Goal: Task Accomplishment & Management: Manage account settings

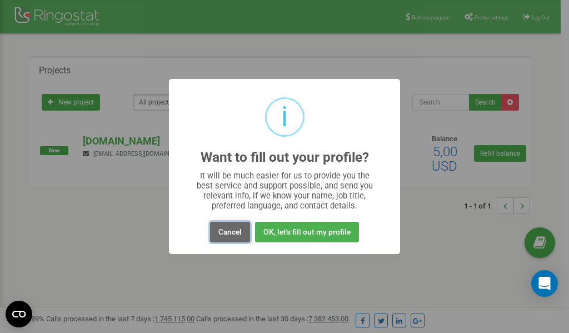
click at [232, 232] on button "Cancel" at bounding box center [230, 232] width 40 height 21
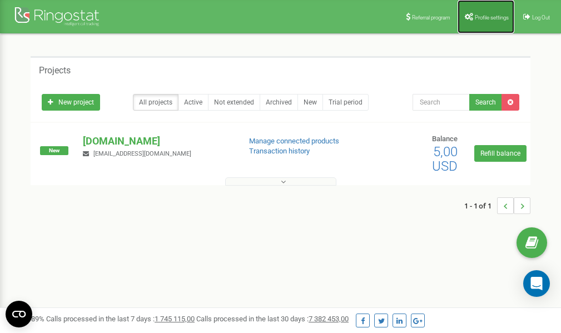
click at [486, 16] on span "Profile settings" at bounding box center [492, 17] width 34 height 6
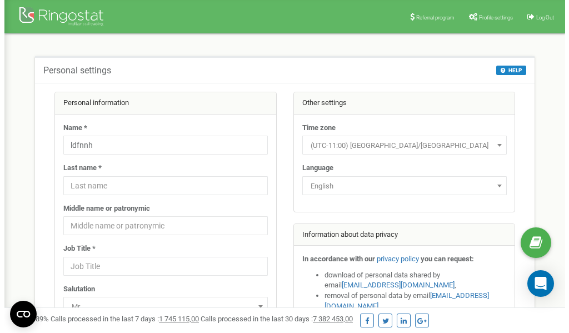
scroll to position [56, 0]
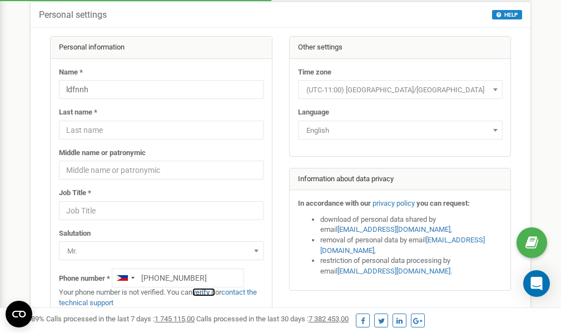
click at [210, 292] on link "verify it" at bounding box center [203, 292] width 23 height 8
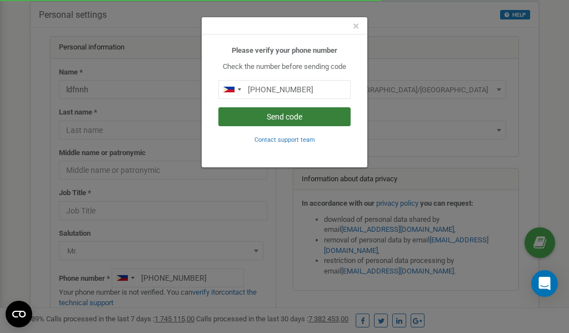
click at [287, 119] on button "Send code" at bounding box center [285, 116] width 132 height 19
